Goal: Transaction & Acquisition: Purchase product/service

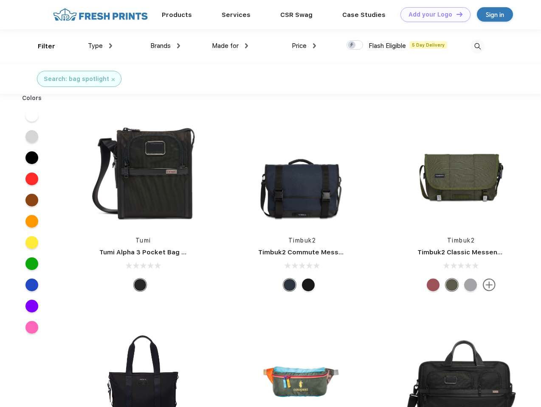
scroll to position [0, 0]
click at [432, 14] on link "Add your Logo Design Tool" at bounding box center [435, 14] width 70 height 15
click at [0, 0] on div "Design Tool" at bounding box center [0, 0] width 0 height 0
click at [455, 14] on link "Add your Logo Design Tool" at bounding box center [435, 14] width 70 height 15
click at [41, 46] on div "Filter" at bounding box center [46, 47] width 17 height 10
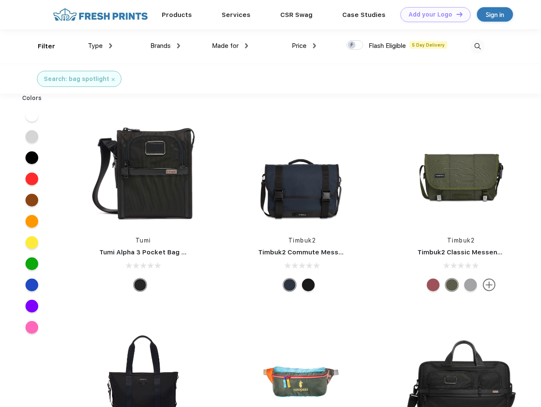
click at [100, 46] on span "Type" at bounding box center [95, 46] width 15 height 8
click at [165, 46] on span "Brands" at bounding box center [160, 46] width 20 height 8
click at [230, 46] on span "Made for" at bounding box center [225, 46] width 27 height 8
click at [304, 46] on span "Price" at bounding box center [299, 46] width 15 height 8
click at [355, 45] on div at bounding box center [354, 44] width 17 height 9
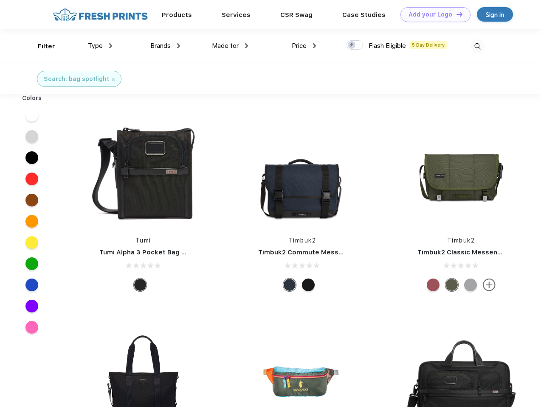
click at [352, 45] on input "checkbox" at bounding box center [349, 43] width 6 height 6
click at [477, 46] on img at bounding box center [477, 46] width 14 height 14
